Goal: Information Seeking & Learning: Learn about a topic

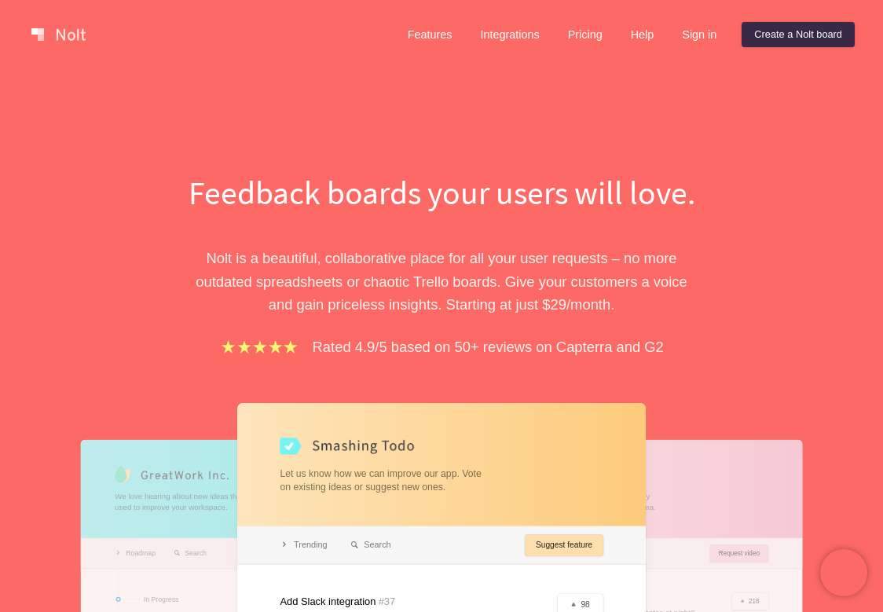
click at [309, 243] on div "Feedback boards your users will love. [PERSON_NAME] is a beautiful, collaborati…" at bounding box center [441, 522] width 542 height 704
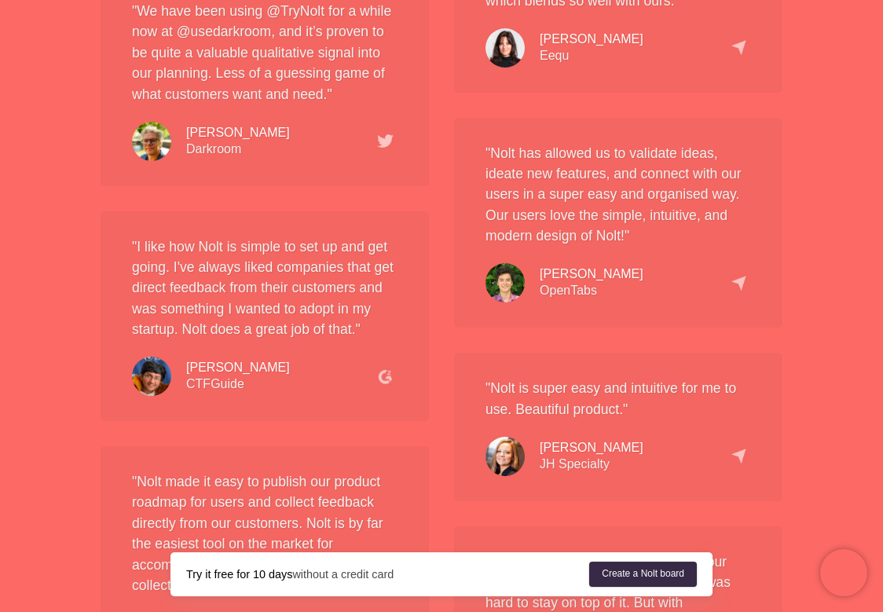
scroll to position [2582, 0]
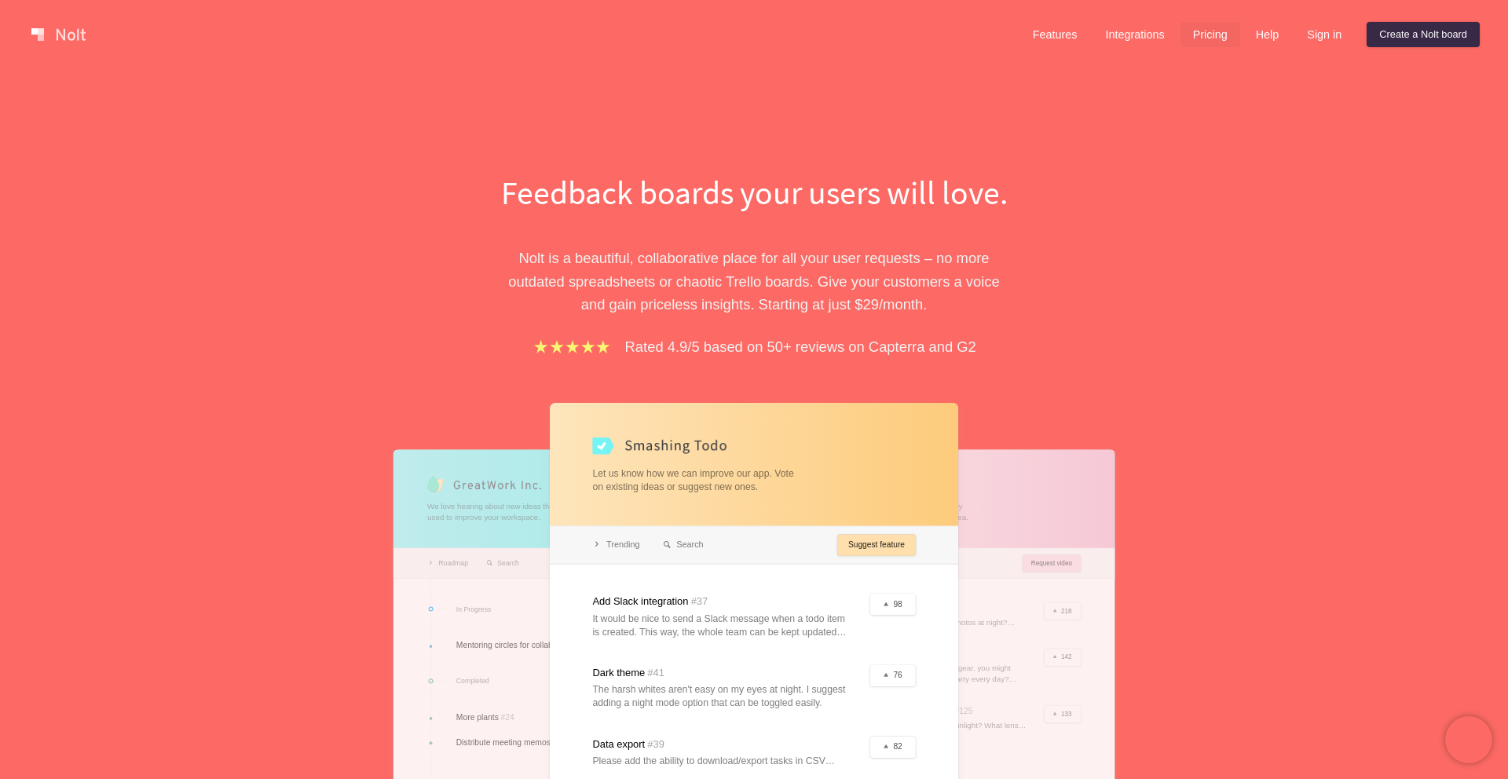
click at [1207, 32] on link "Pricing" at bounding box center [1210, 34] width 60 height 25
